Goal: Information Seeking & Learning: Learn about a topic

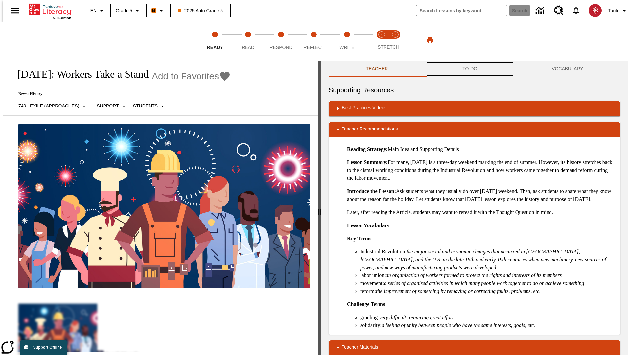
click at [470, 69] on button "TO-DO" at bounding box center [469, 69] width 89 height 16
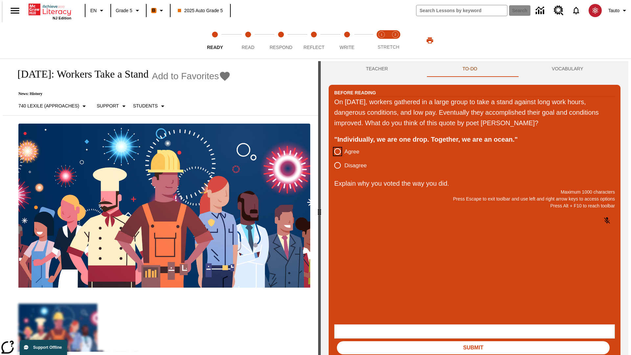
click at [335, 152] on input "Agree" at bounding box center [338, 152] width 14 height 14
radio input "true"
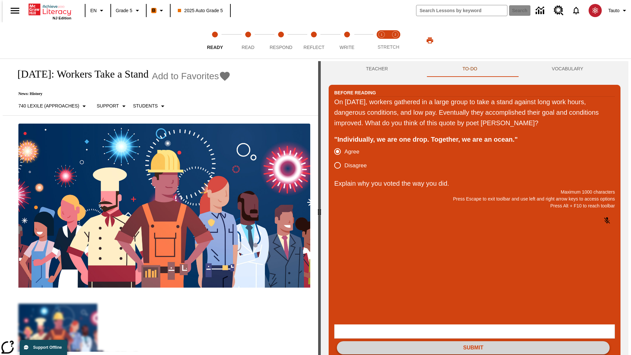
click at [473, 341] on button "Submit" at bounding box center [473, 347] width 273 height 13
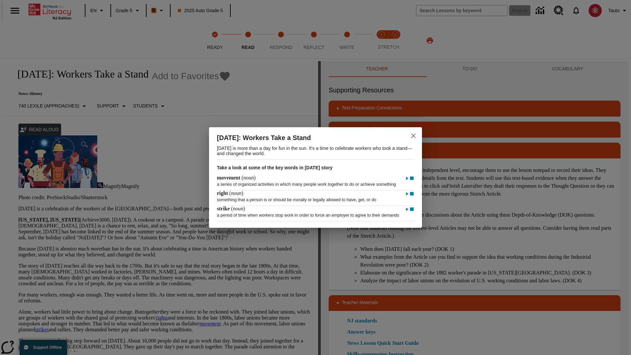
click at [413, 133] on icon "close" at bounding box center [413, 135] width 5 height 5
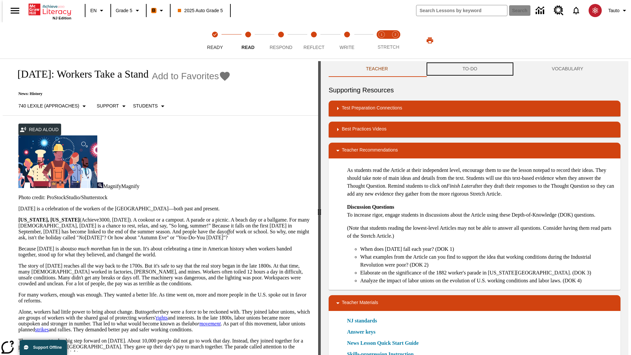
scroll to position [0, 0]
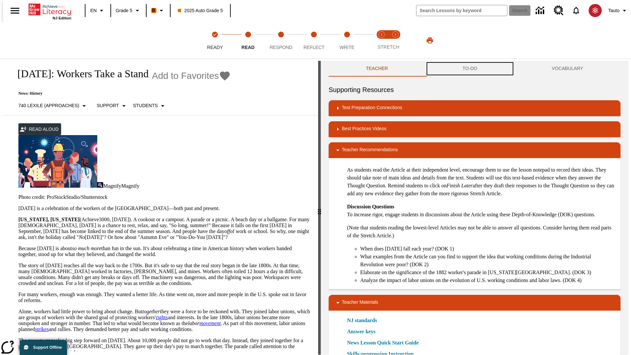
click at [470, 69] on button "TO-DO" at bounding box center [469, 69] width 89 height 16
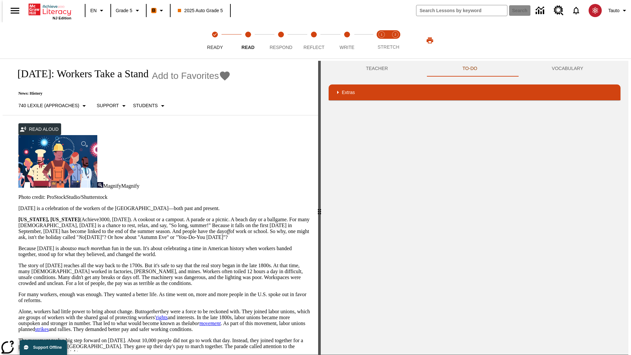
scroll to position [271, 0]
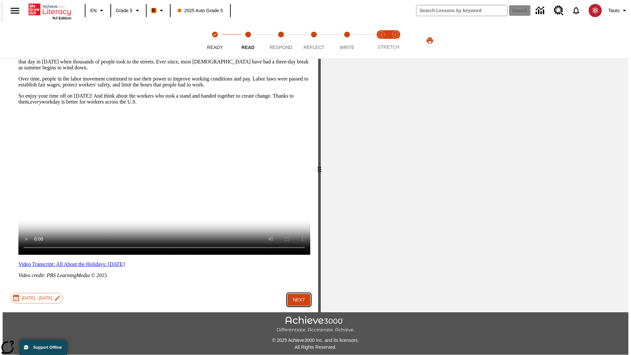
click at [296, 294] on button "Next" at bounding box center [299, 300] width 23 height 12
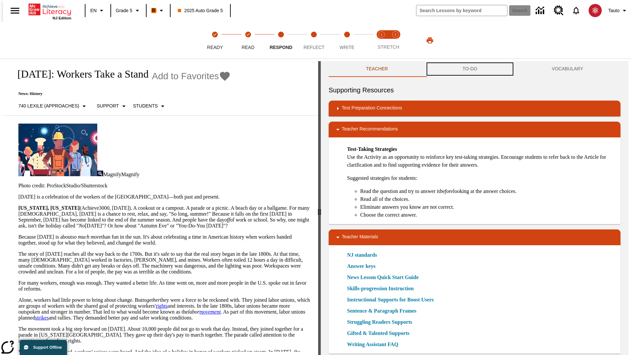
scroll to position [0, 0]
click at [470, 69] on button "TO-DO" at bounding box center [469, 69] width 89 height 16
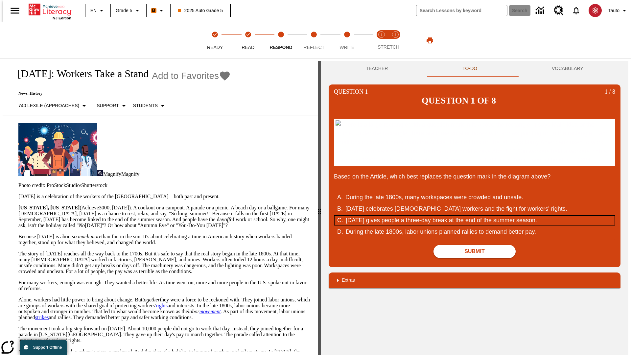
click at [475, 225] on div "Labor Day gives people a three-day break at the end of the summer season." at bounding box center [471, 220] width 250 height 9
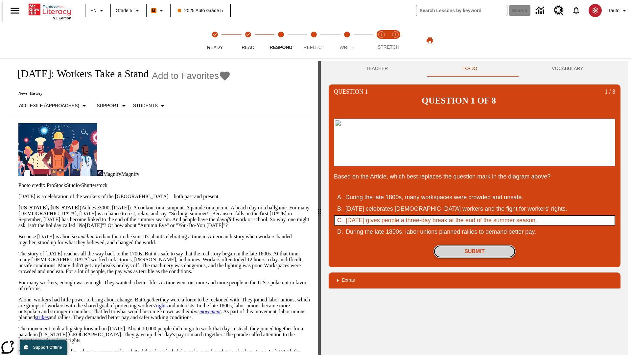
click at [475, 258] on button "Submit" at bounding box center [475, 251] width 82 height 13
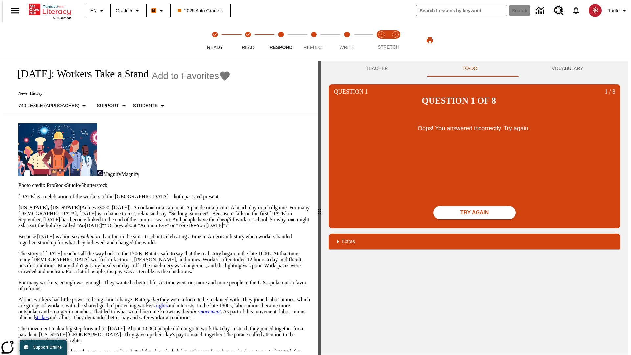
click at [475, 206] on button "Try again" at bounding box center [475, 212] width 82 height 13
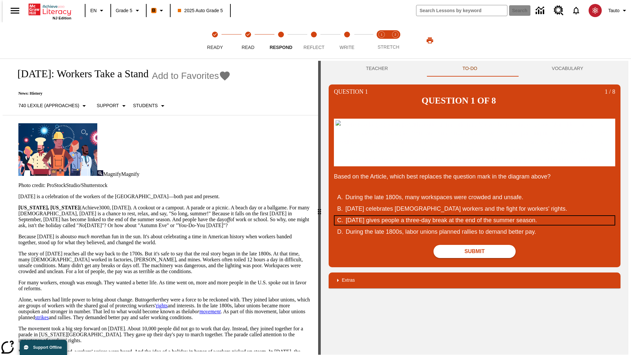
click at [475, 225] on div "Labor Day gives people a three-day break at the end of the summer season." at bounding box center [471, 220] width 250 height 9
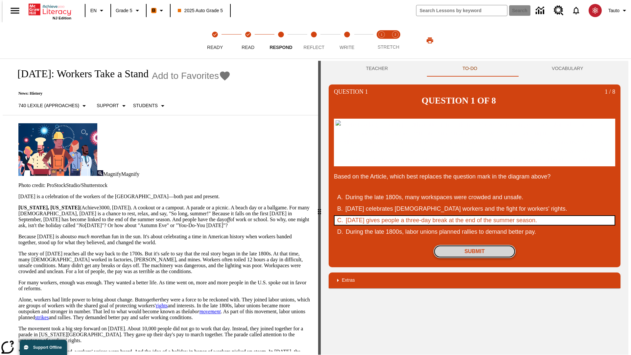
click at [475, 258] on button "Submit" at bounding box center [475, 251] width 82 height 13
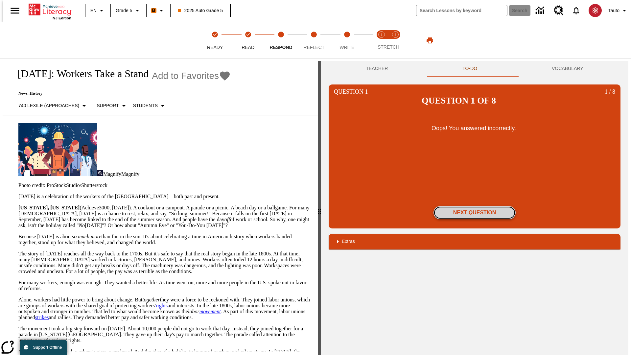
click at [475, 206] on button "Next Question" at bounding box center [475, 212] width 82 height 13
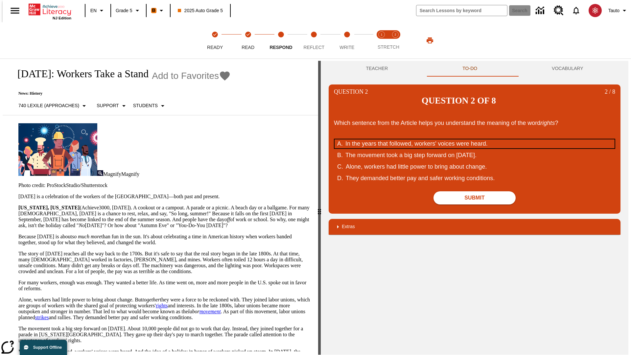
click at [475, 139] on div "In the years that followed, workers' voices were heard." at bounding box center [470, 143] width 250 height 9
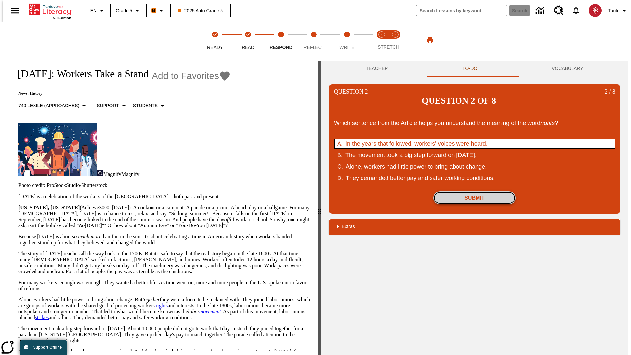
click at [475, 191] on button "Submit" at bounding box center [475, 197] width 82 height 13
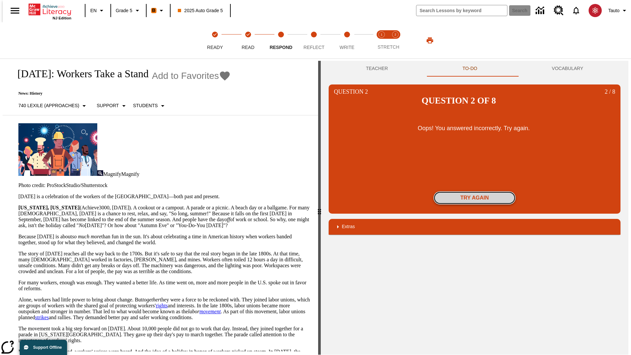
click at [475, 191] on button "Try again" at bounding box center [475, 197] width 82 height 13
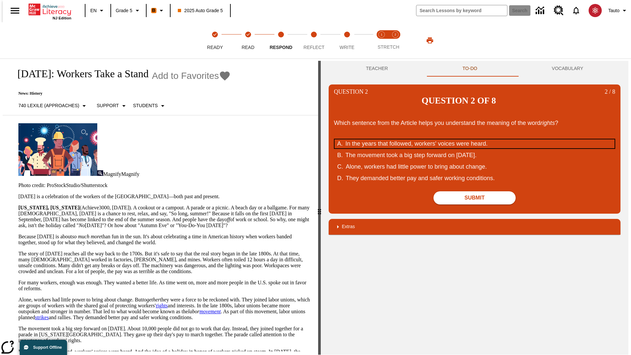
click at [475, 139] on div "In the years that followed, workers' voices were heard." at bounding box center [470, 143] width 250 height 9
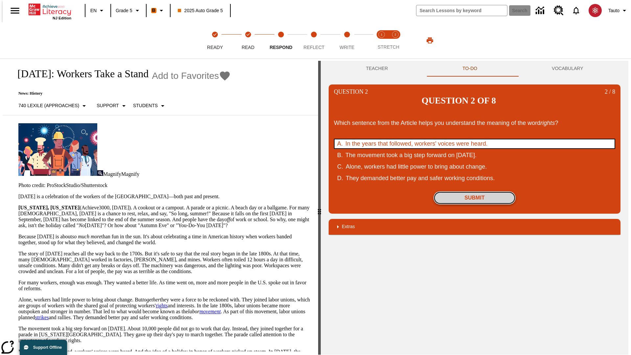
click at [475, 191] on button "Submit" at bounding box center [475, 197] width 82 height 13
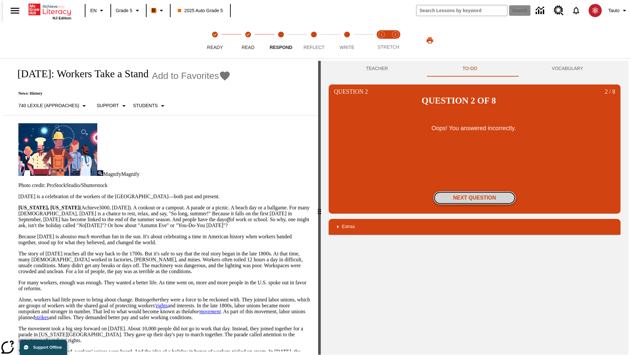
click at [475, 191] on button "Next Question" at bounding box center [475, 197] width 82 height 13
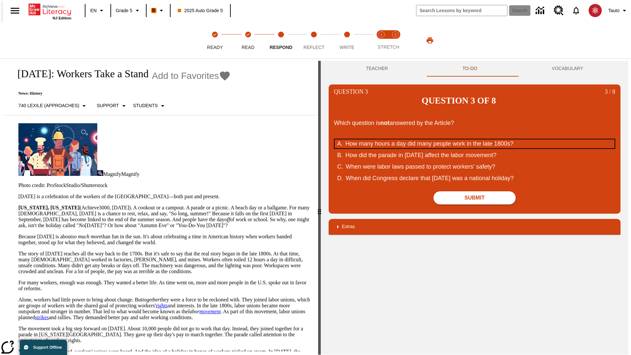
click at [475, 139] on div "How many hours a day did many people work in the late 1800s?" at bounding box center [470, 143] width 250 height 9
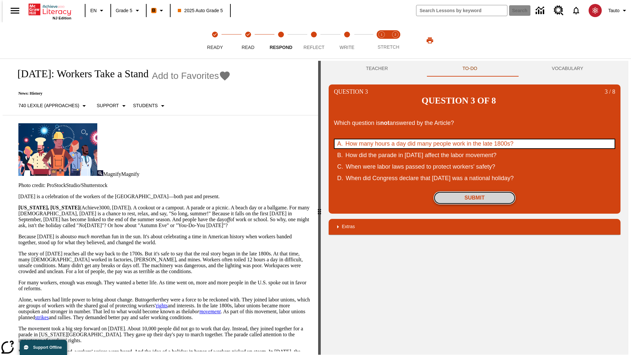
click at [475, 191] on button "Submit" at bounding box center [475, 197] width 82 height 13
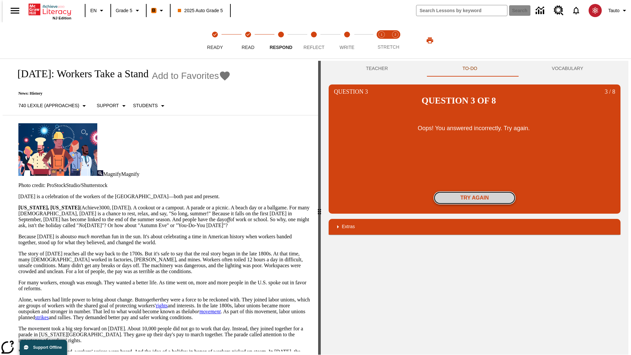
click at [475, 191] on button "Try again" at bounding box center [475, 197] width 82 height 13
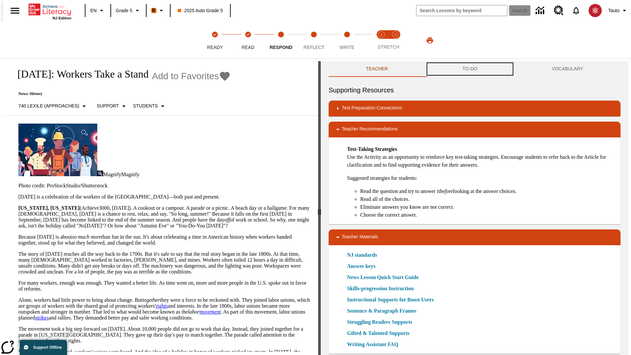
click at [470, 69] on button "TO-DO" at bounding box center [469, 69] width 89 height 16
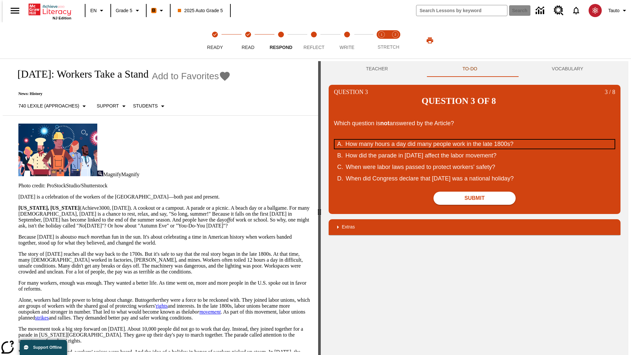
click at [475, 140] on div "How many hours a day did many people work in the late 1800s?" at bounding box center [470, 144] width 250 height 9
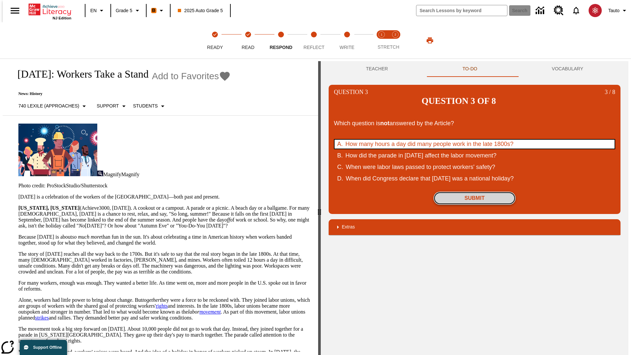
click at [475, 192] on button "Submit" at bounding box center [475, 198] width 82 height 13
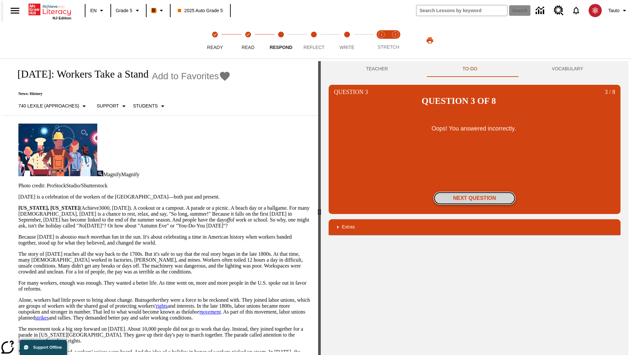
click at [475, 192] on button "Next Question" at bounding box center [475, 198] width 82 height 13
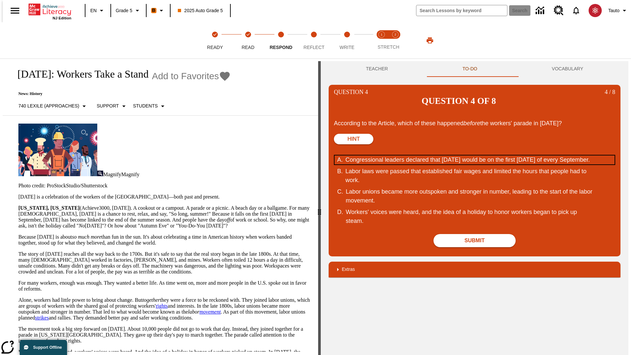
click at [475, 155] on div "Congressional leaders declared that Labor Day would be on the first Monday of e…" at bounding box center [470, 159] width 250 height 9
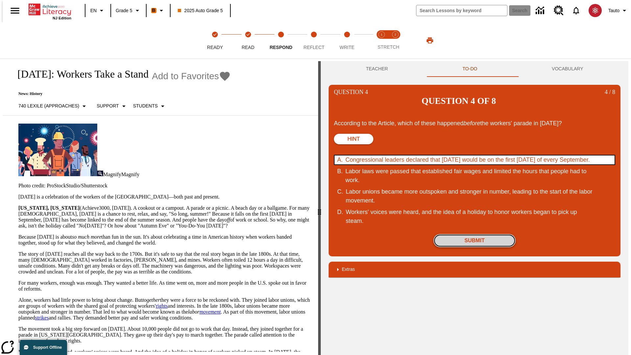
click at [475, 234] on button "Submit" at bounding box center [475, 240] width 82 height 13
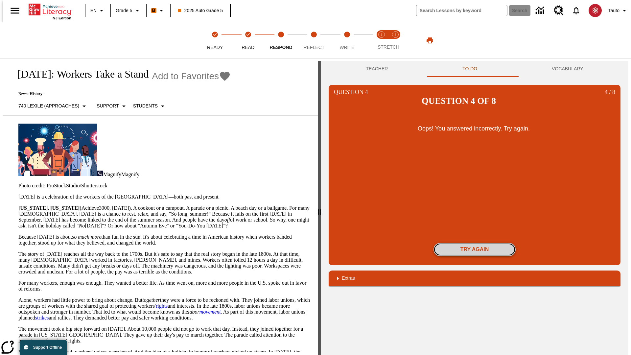
click at [475, 243] on button "Try again" at bounding box center [475, 249] width 82 height 13
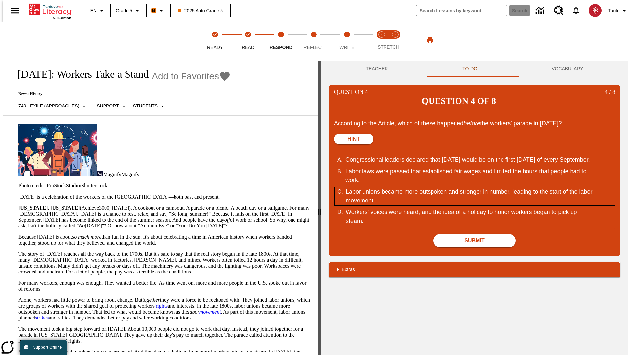
click at [475, 187] on div "Labor unions became more outspoken and stronger in number, leading to the start…" at bounding box center [471, 196] width 250 height 18
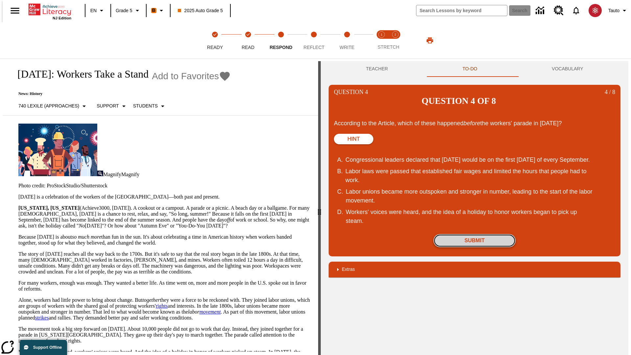
click at [475, 234] on button "Submit" at bounding box center [475, 240] width 82 height 13
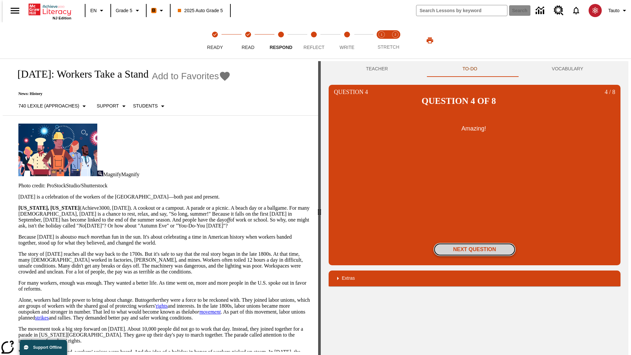
click at [475, 243] on button "Next Question" at bounding box center [475, 249] width 82 height 13
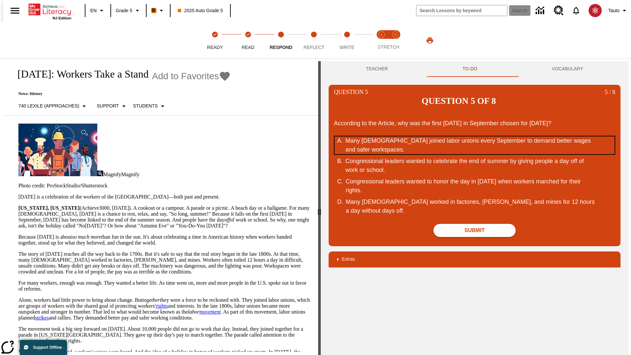
click at [475, 136] on div "Many Americans joined labor unions every September to demand better wages and s…" at bounding box center [470, 145] width 250 height 18
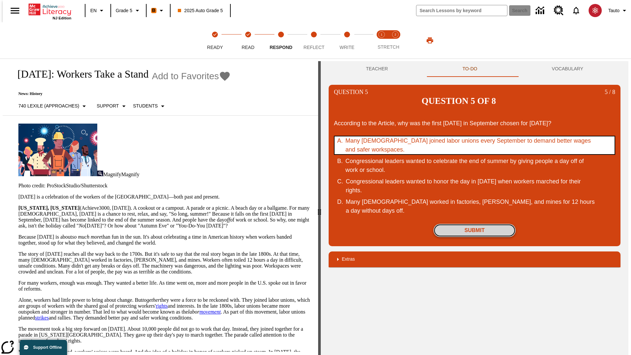
click at [475, 224] on button "Submit" at bounding box center [475, 230] width 82 height 13
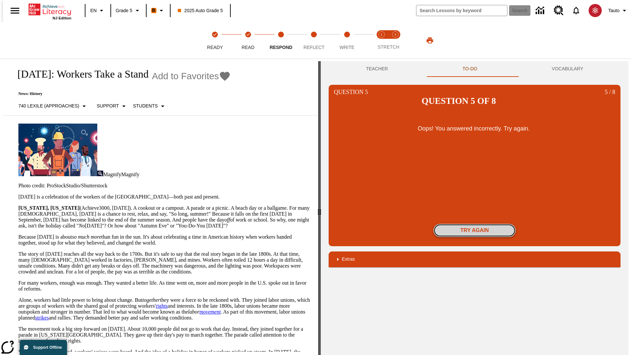
click at [475, 224] on button "Try again" at bounding box center [475, 230] width 82 height 13
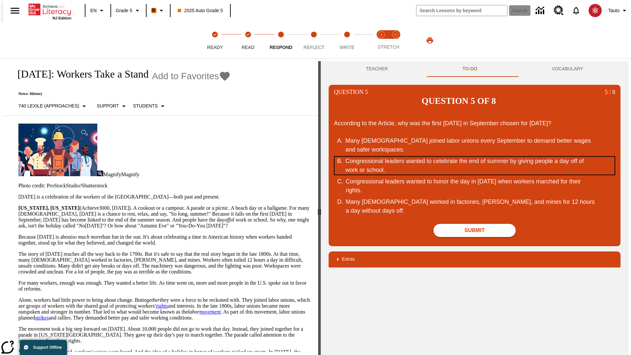
click at [475, 157] on div "Congressional leaders wanted to celebrate the end of summer by giving people a …" at bounding box center [470, 166] width 250 height 18
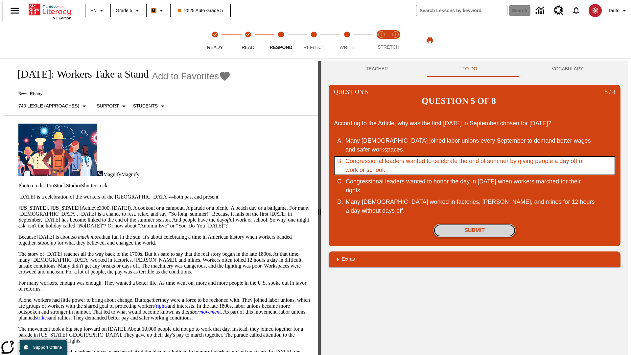
click at [475, 224] on button "Submit" at bounding box center [475, 230] width 82 height 13
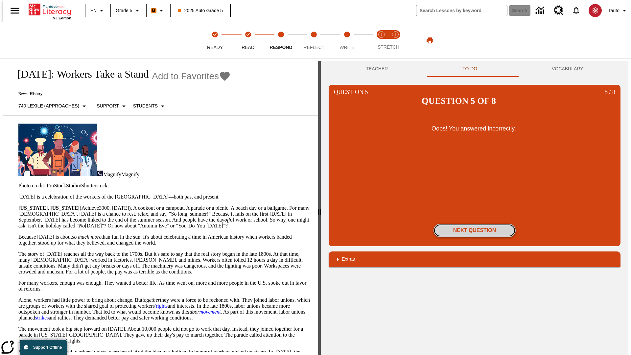
click at [475, 224] on button "Next Question" at bounding box center [475, 230] width 82 height 13
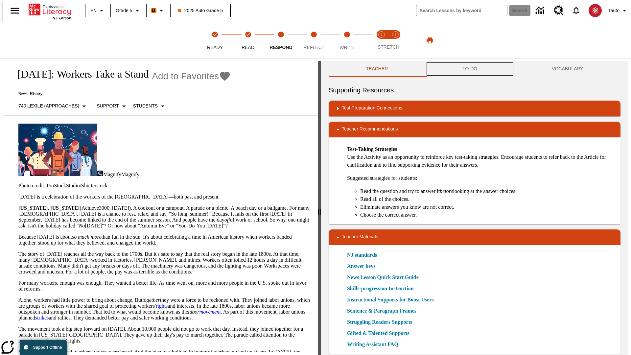
click at [470, 69] on button "TO-DO" at bounding box center [469, 69] width 89 height 16
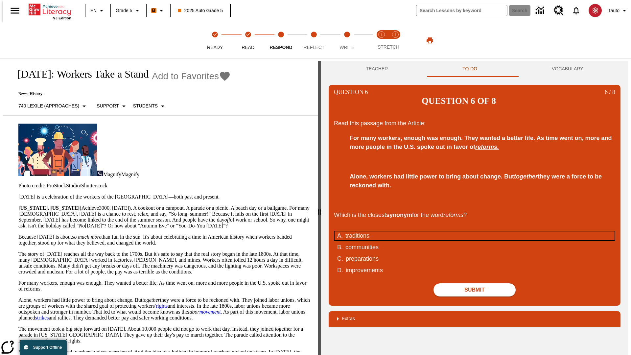
click at [475, 231] on div "traditions" at bounding box center [470, 235] width 250 height 9
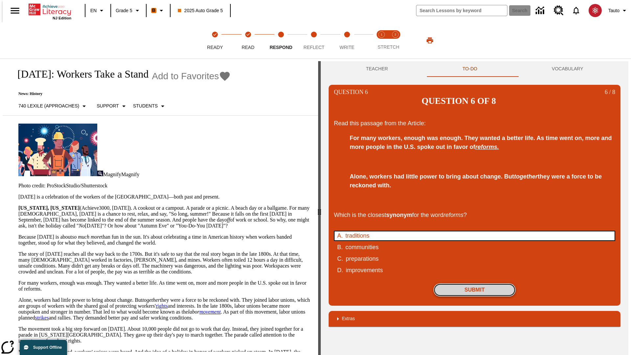
click at [475, 283] on button "Submit" at bounding box center [475, 289] width 82 height 13
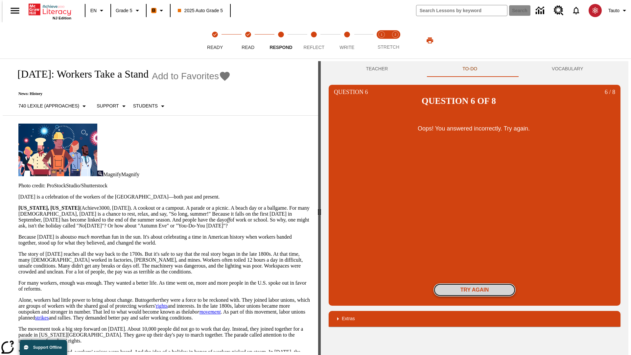
click at [475, 283] on button "Try again" at bounding box center [475, 289] width 82 height 13
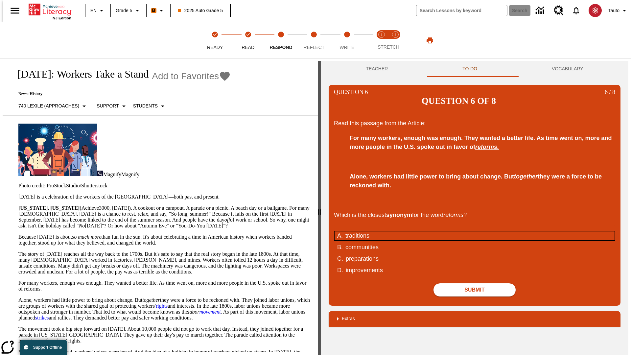
click at [475, 231] on div "traditions" at bounding box center [470, 235] width 250 height 9
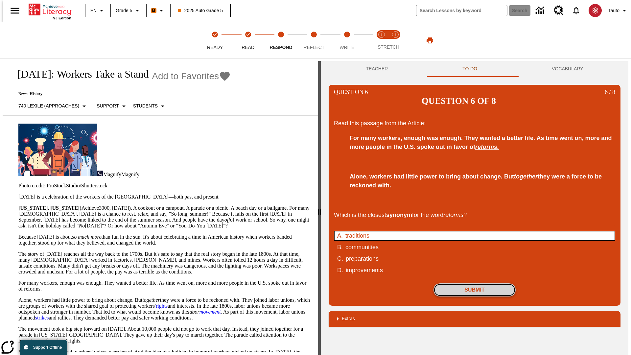
click at [475, 283] on button "Submit" at bounding box center [475, 289] width 82 height 13
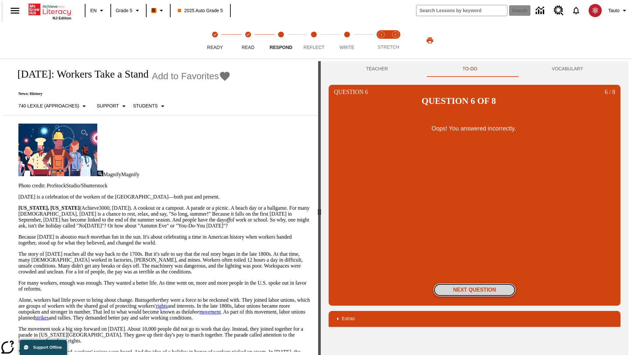
click at [475, 283] on button "Next Question" at bounding box center [475, 289] width 82 height 13
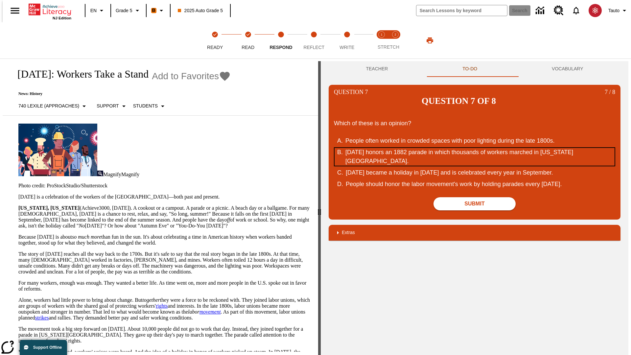
click at [475, 148] on div "Labor Day honors an 1882 parade in which thousands of workers marched in New Yo…" at bounding box center [470, 157] width 250 height 18
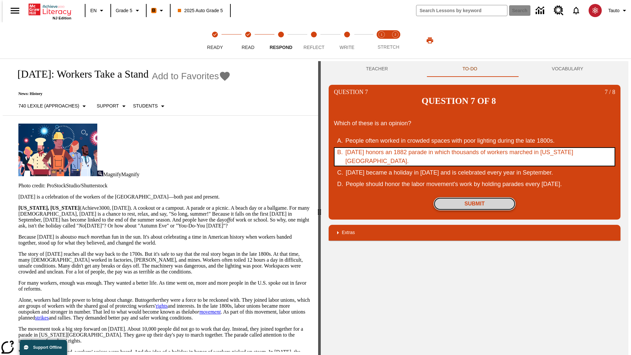
click at [475, 197] on button "Submit" at bounding box center [475, 203] width 82 height 13
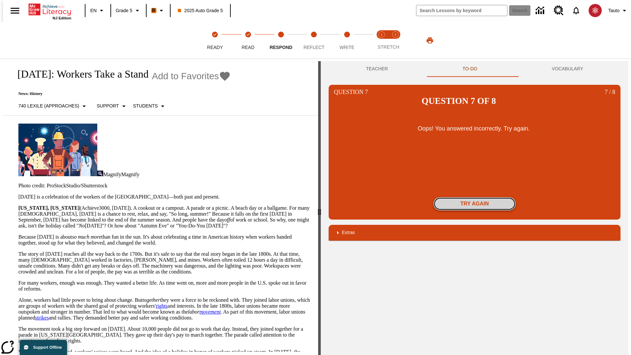
click at [475, 197] on button "Try again" at bounding box center [475, 203] width 82 height 13
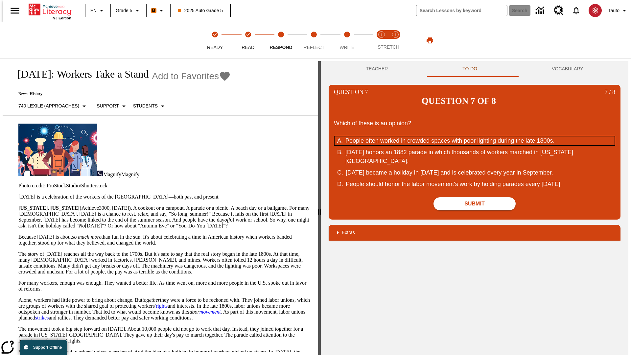
click at [475, 136] on div "People often worked in crowded spaces with poor lighting during the late 1800s." at bounding box center [470, 140] width 250 height 9
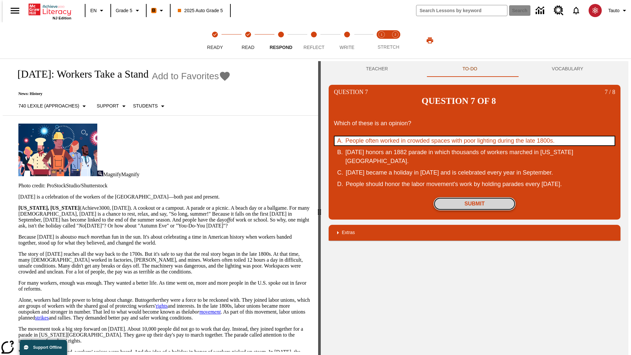
click at [475, 197] on button "Submit" at bounding box center [475, 203] width 82 height 13
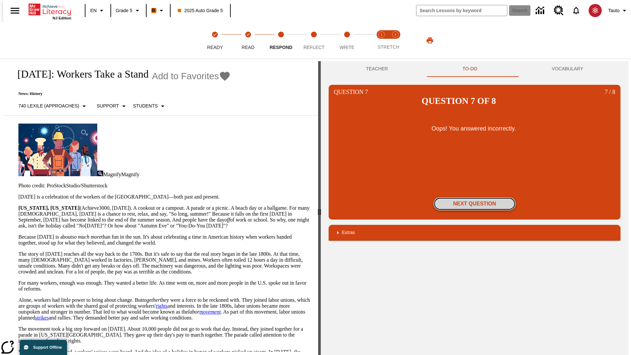
click at [475, 197] on button "Next Question" at bounding box center [475, 203] width 82 height 13
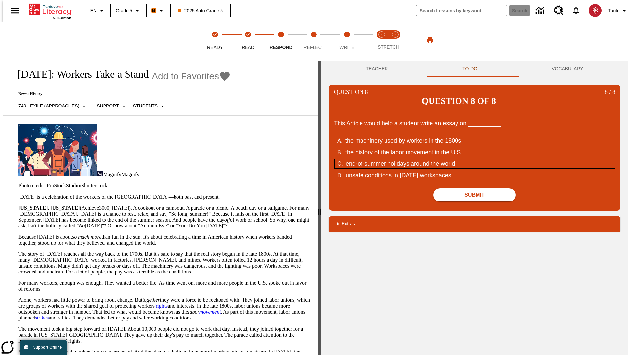
click at [475, 159] on div "end-of-summer holidays around the world" at bounding box center [471, 163] width 250 height 9
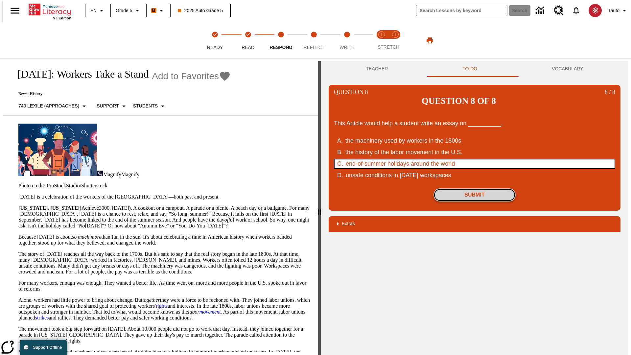
click at [475, 188] on button "Submit" at bounding box center [475, 194] width 82 height 13
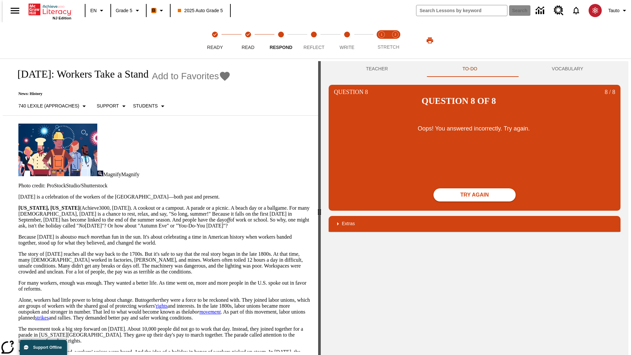
click at [475, 188] on button "Try again" at bounding box center [475, 194] width 82 height 13
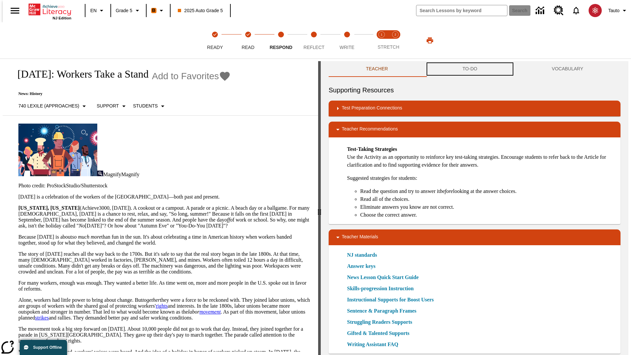
click at [470, 69] on button "TO-DO" at bounding box center [469, 69] width 89 height 16
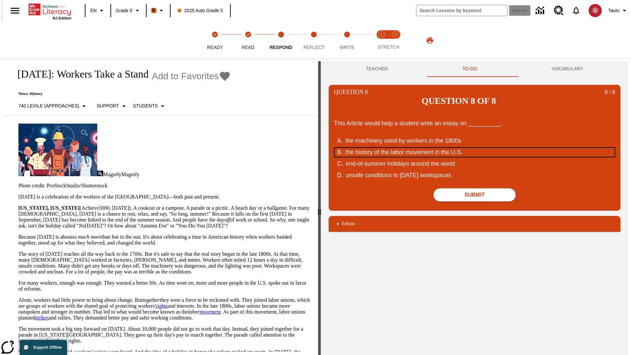
click at [475, 148] on div "the history of the labor movement in the U.S." at bounding box center [470, 152] width 250 height 9
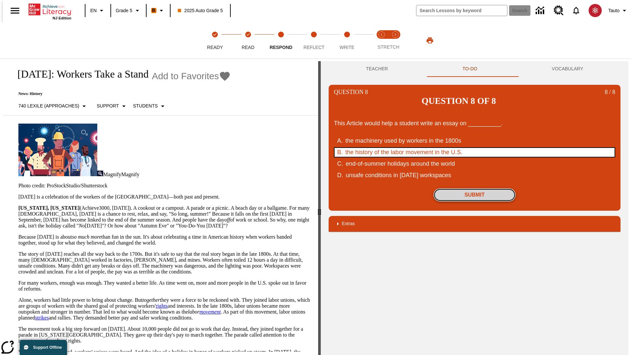
click at [475, 188] on button "Submit" at bounding box center [475, 194] width 82 height 13
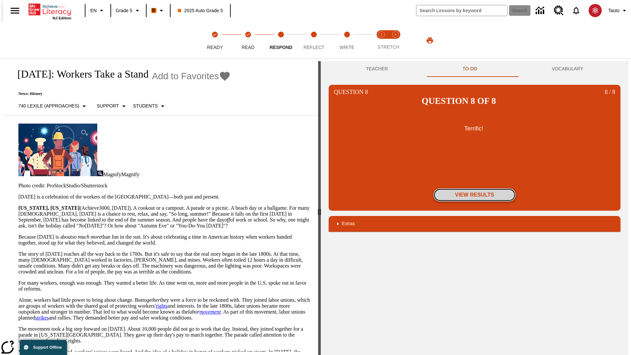
click at [475, 188] on button "View Results" at bounding box center [475, 194] width 82 height 13
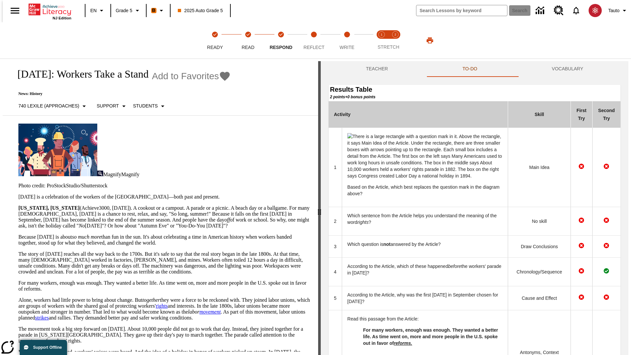
scroll to position [234, 0]
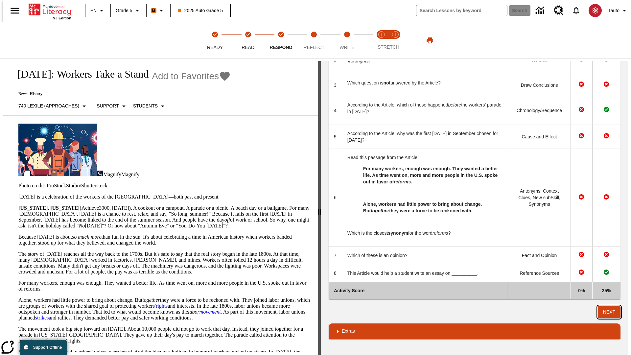
click at [612, 312] on button "Next" at bounding box center [609, 312] width 23 height 12
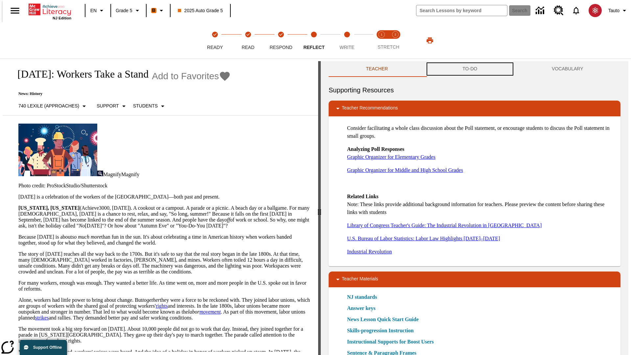
click at [470, 69] on button "TO-DO" at bounding box center [469, 69] width 89 height 16
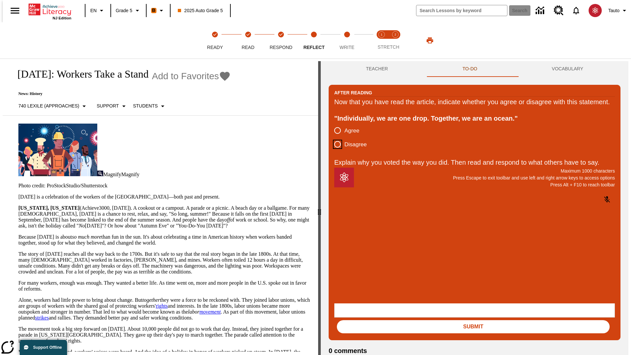
click at [335, 151] on input "Disagree" at bounding box center [338, 144] width 14 height 14
radio input "true"
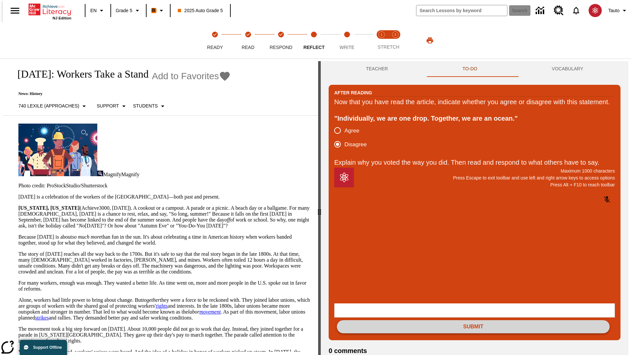
click at [473, 320] on button "Submit" at bounding box center [473, 326] width 273 height 13
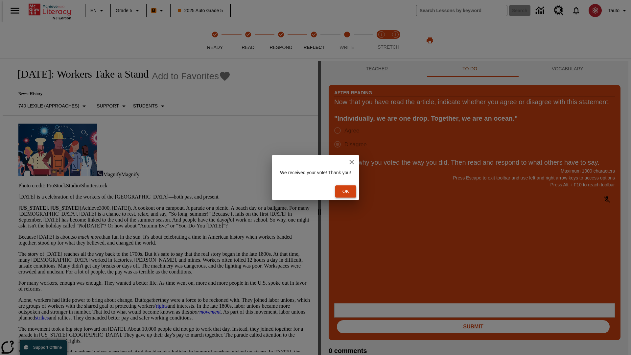
click at [349, 191] on button "Ok" at bounding box center [345, 191] width 21 height 12
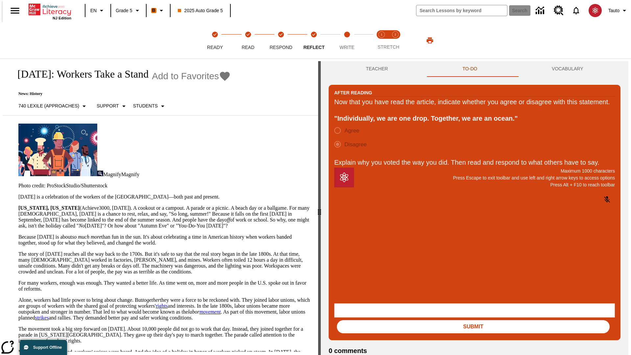
scroll to position [10, 0]
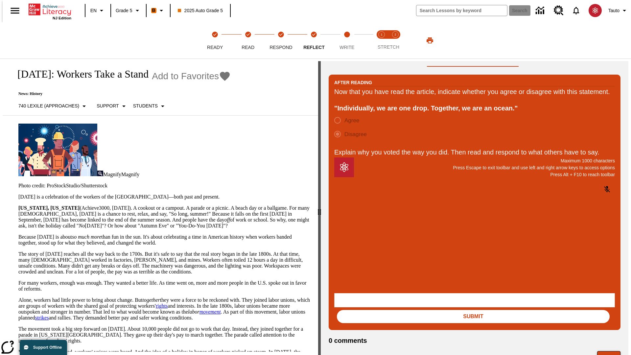
click at [612, 351] on button "Next" at bounding box center [608, 357] width 23 height 12
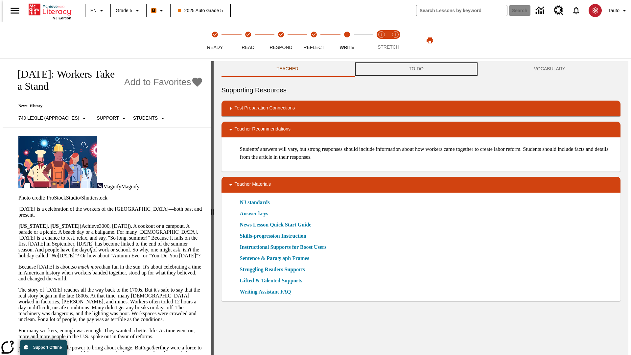
scroll to position [0, 0]
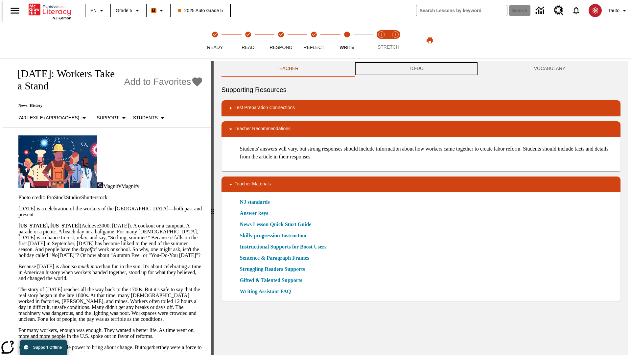
click at [416, 69] on button "TO-DO" at bounding box center [416, 69] width 125 height 16
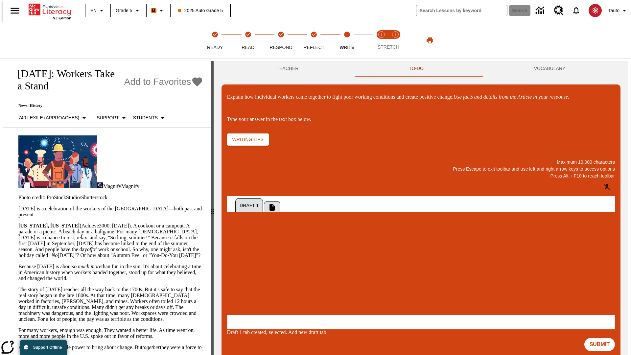
scroll to position [0, 0]
click at [323, 272] on p "\a\9Explain how individual workers came together to fight poor working conditio…" at bounding box center [275, 272] width 93 height 6
click at [602, 338] on button "Submit" at bounding box center [599, 344] width 31 height 13
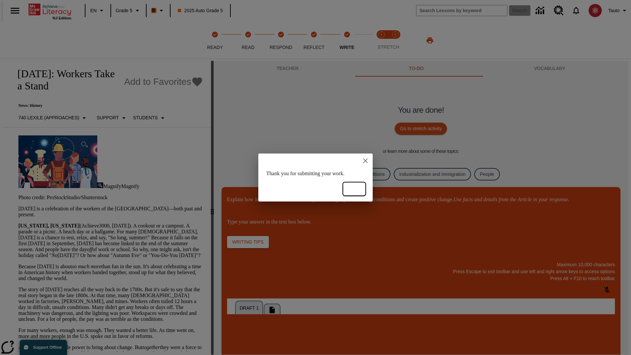
click at [354, 189] on button "Ok" at bounding box center [354, 189] width 21 height 12
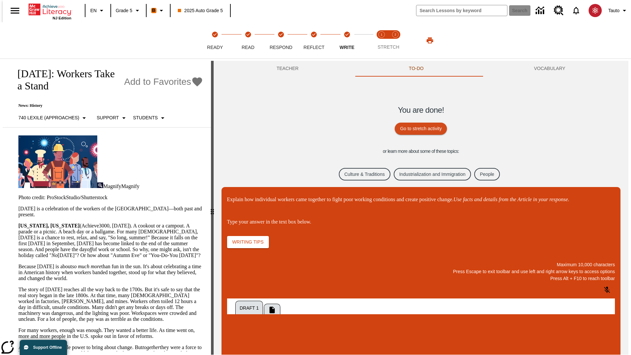
click at [359, 174] on link "Culture & Traditions" at bounding box center [365, 174] width 52 height 13
